Goal: Task Accomplishment & Management: Manage account settings

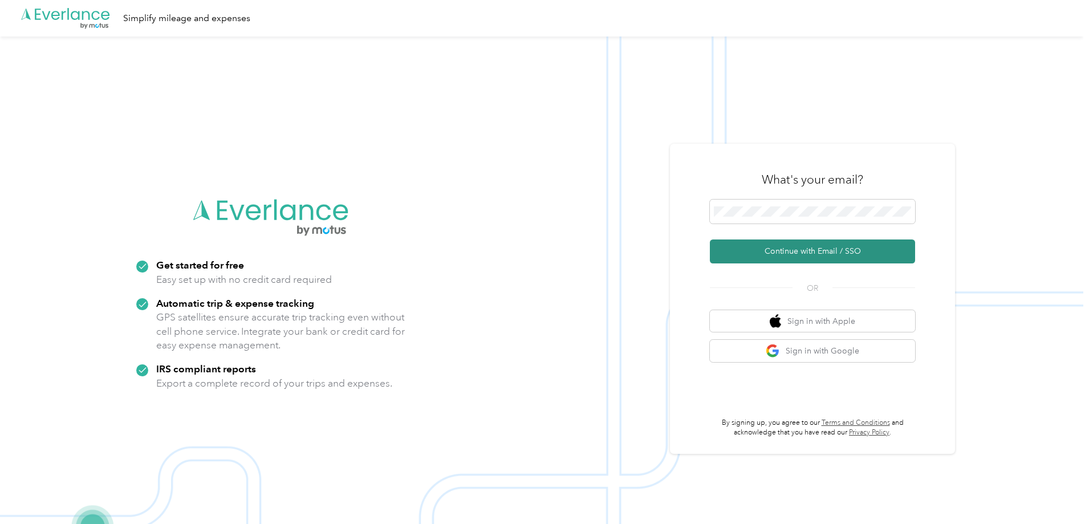
click at [762, 250] on button "Continue with Email / SSO" at bounding box center [812, 251] width 205 height 24
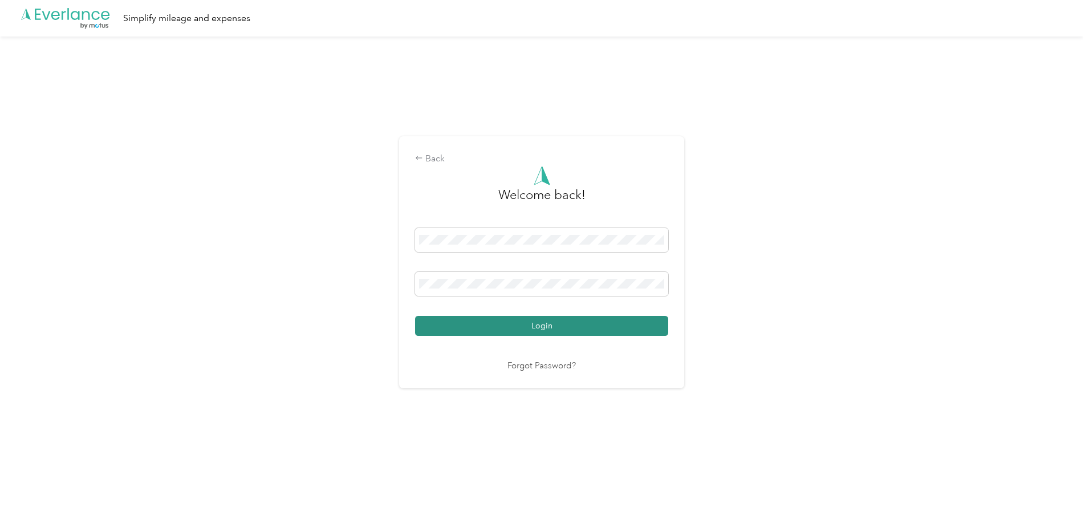
click at [540, 329] on button "Login" at bounding box center [541, 326] width 253 height 20
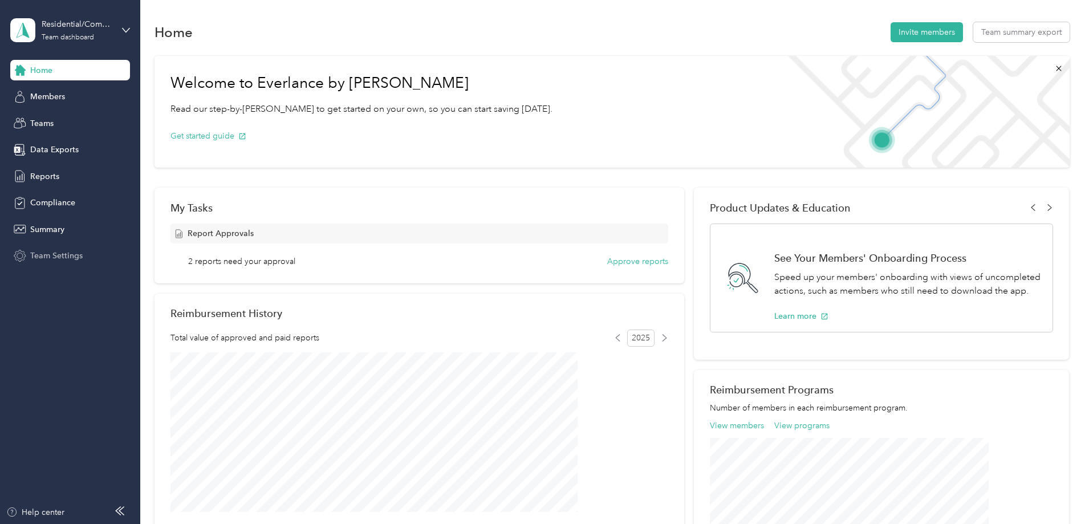
click at [52, 257] on span "Team Settings" at bounding box center [56, 256] width 52 height 12
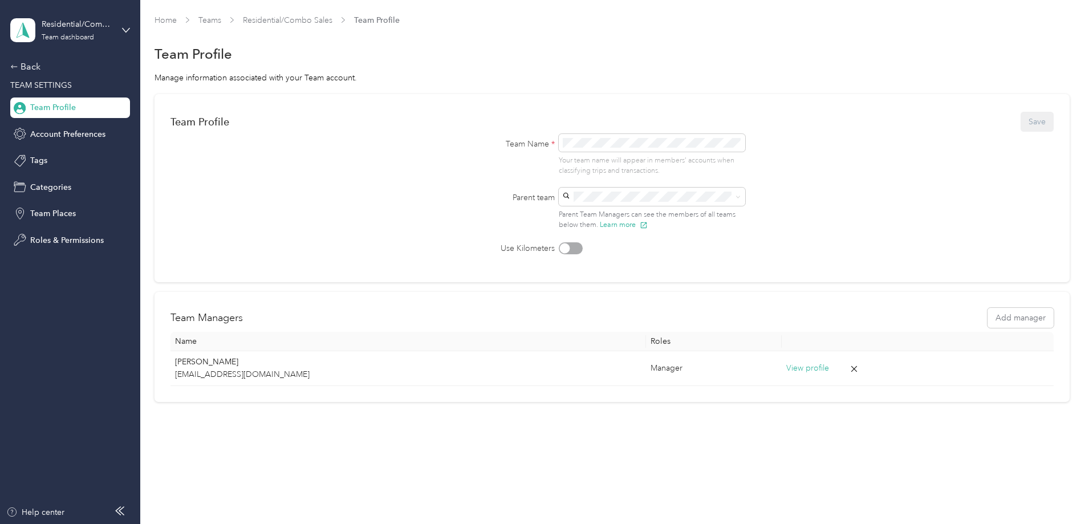
click at [50, 113] on span "Team Profile" at bounding box center [53, 107] width 46 height 12
click at [332, 20] on link "Residential/Combo Sales" at bounding box center [287, 20] width 89 height 10
click at [221, 21] on link "Teams" at bounding box center [209, 20] width 23 height 10
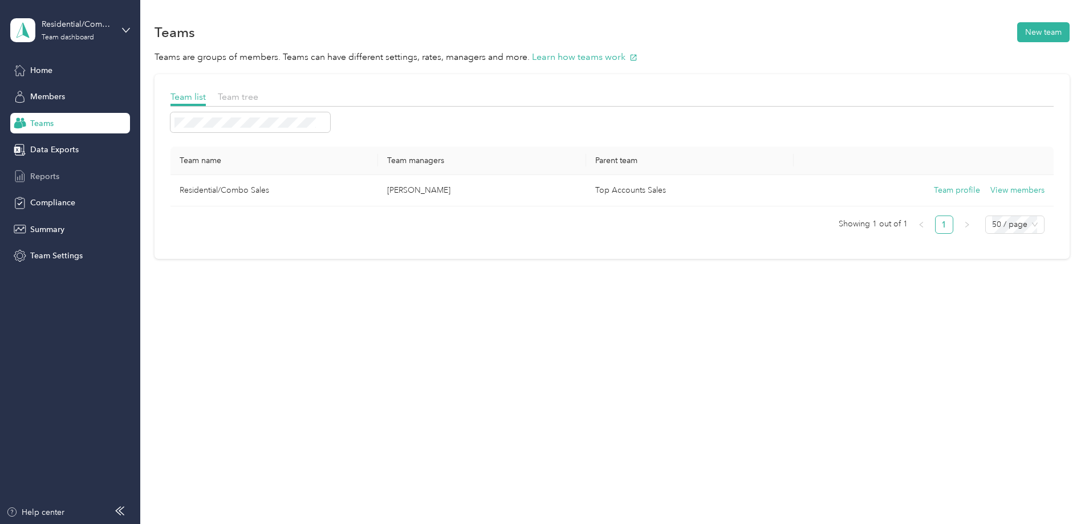
click at [51, 173] on span "Reports" at bounding box center [44, 176] width 29 height 12
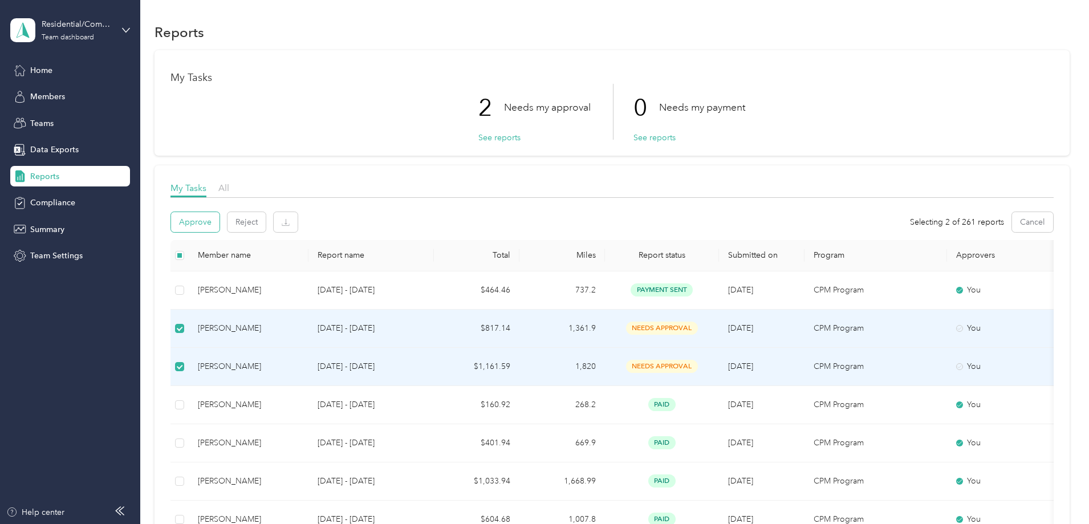
click at [219, 218] on button "Approve" at bounding box center [195, 222] width 48 height 20
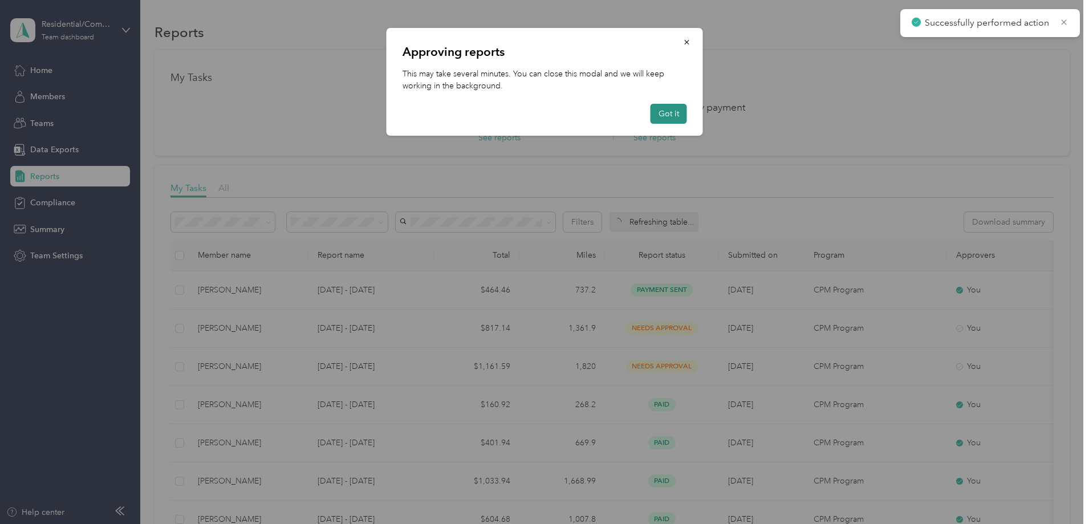
click at [673, 111] on button "Got it" at bounding box center [668, 114] width 36 height 20
